Goal: Transaction & Acquisition: Download file/media

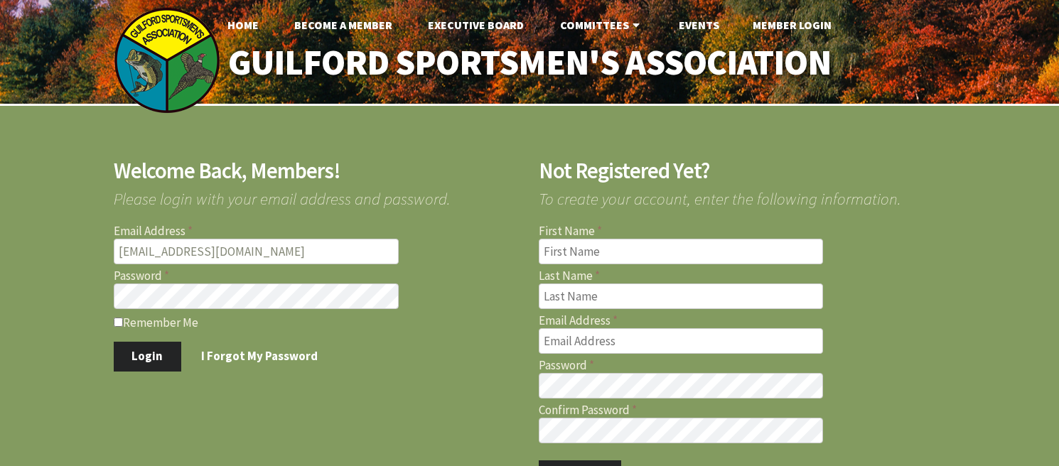
type input "[EMAIL_ADDRESS][DOMAIN_NAME]"
click at [149, 360] on button "Login" at bounding box center [148, 357] width 68 height 30
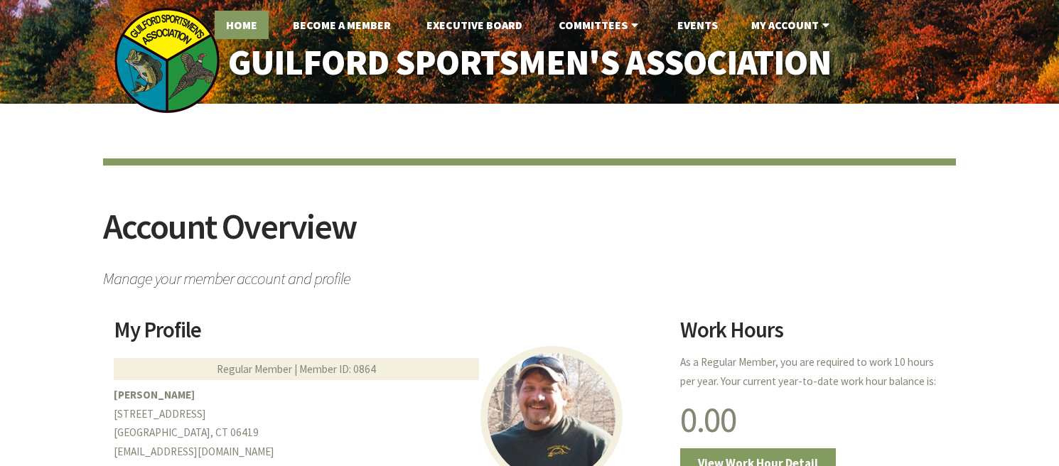
click at [248, 22] on link "Home" at bounding box center [242, 25] width 54 height 28
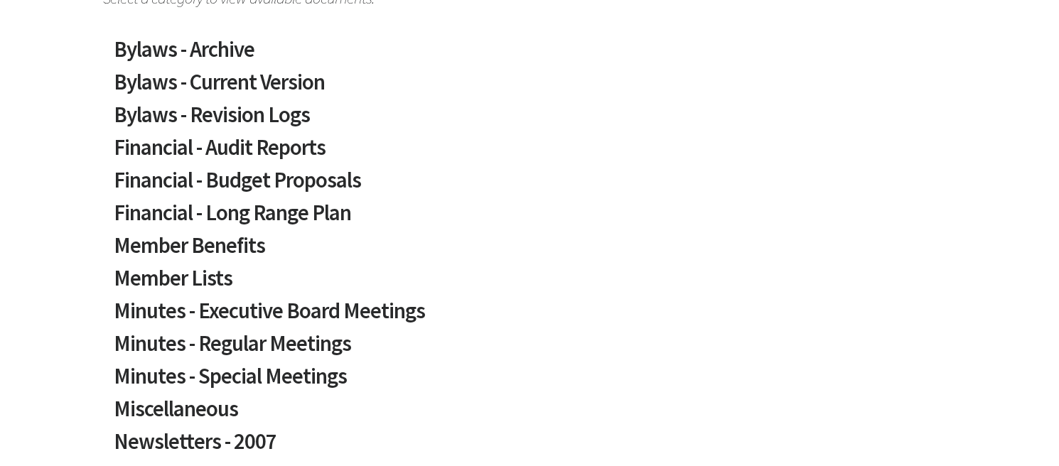
scroll to position [284, 0]
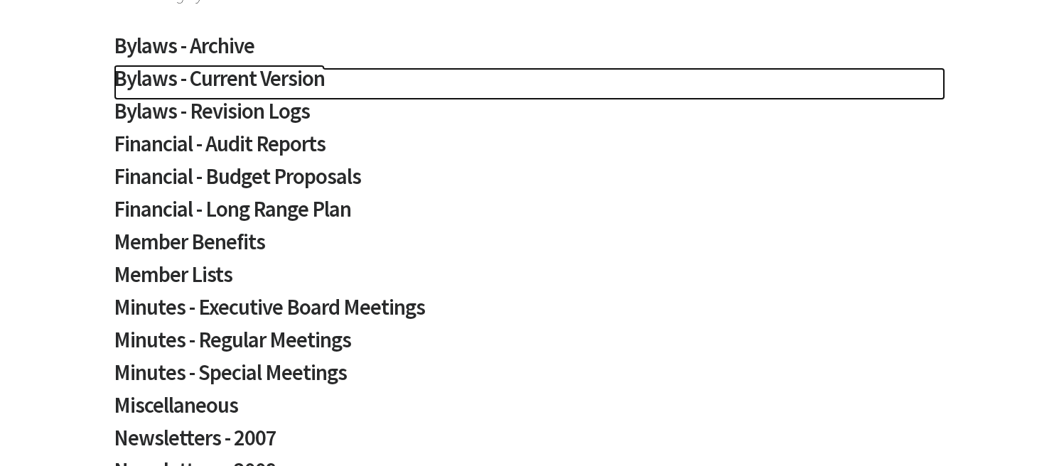
click at [204, 80] on h2 "Bylaws - Current Version" at bounding box center [530, 84] width 832 height 33
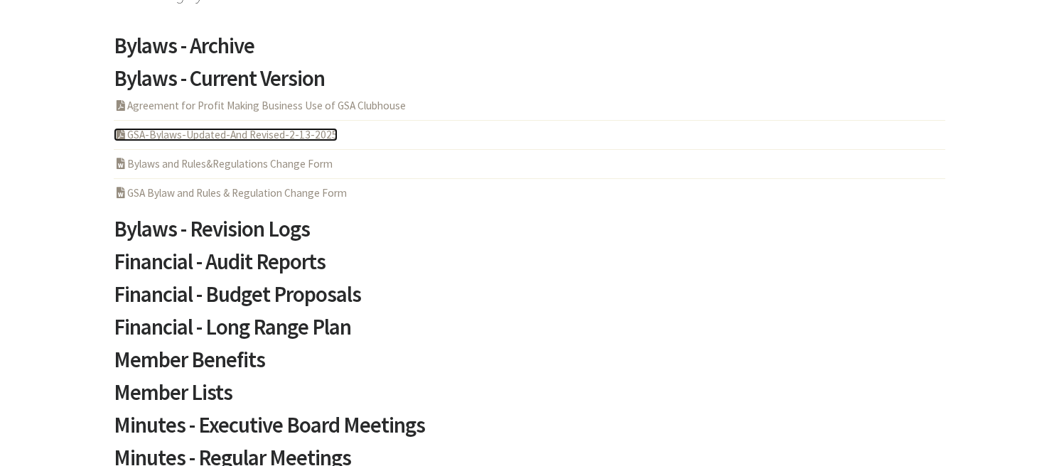
click at [231, 132] on link "PDF Acrobat Document GSA-Bylaws-Updated-And Revised-2-13-2025" at bounding box center [226, 135] width 224 height 14
